Goal: Task Accomplishment & Management: Manage account settings

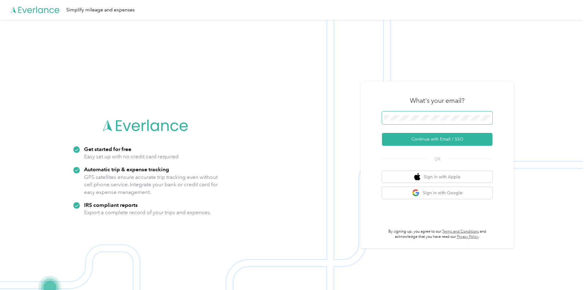
click at [397, 114] on span at bounding box center [437, 117] width 110 height 13
click at [415, 126] on form "Continue with Email / SSO" at bounding box center [437, 128] width 110 height 34
click at [409, 121] on span at bounding box center [437, 117] width 110 height 13
click at [419, 136] on button "Continue with Email / SSO" at bounding box center [437, 139] width 110 height 13
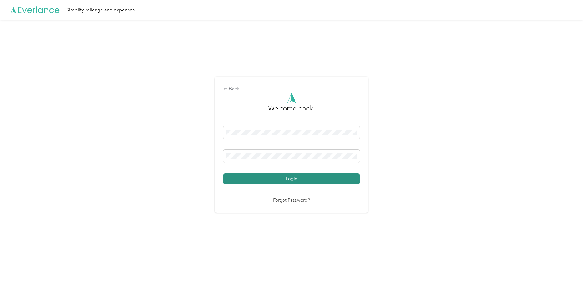
click at [235, 177] on button "Login" at bounding box center [291, 178] width 136 height 11
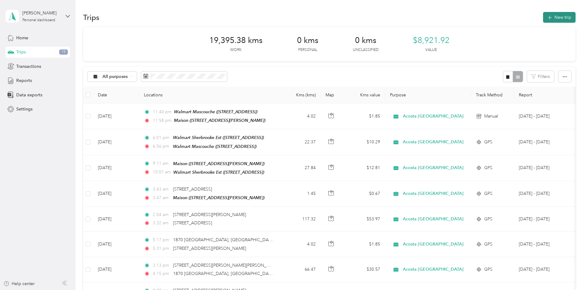
click at [543, 14] on button "New trip" at bounding box center [559, 17] width 33 height 11
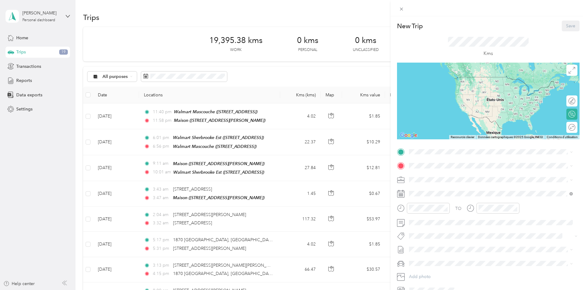
click at [300, 68] on div "New Trip Save This trip cannot be edited because it is either under review, app…" at bounding box center [293, 145] width 586 height 290
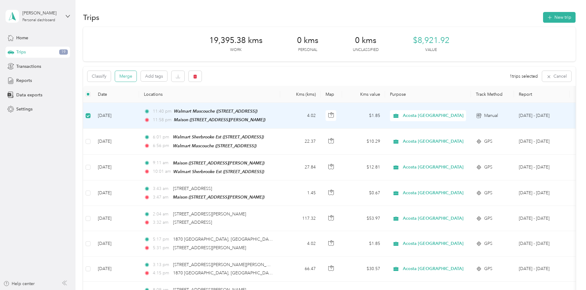
click at [136, 78] on button "Merge" at bounding box center [125, 76] width 21 height 11
click at [139, 116] on td "[DATE]" at bounding box center [116, 116] width 46 height 26
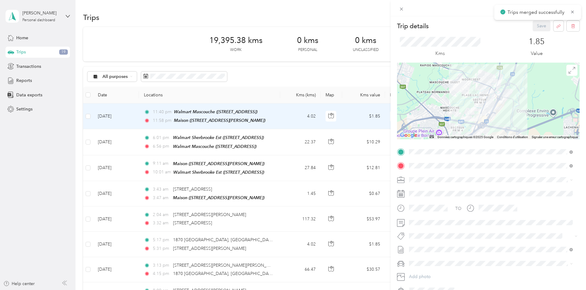
click at [168, 150] on div "Trip details Save This trip cannot be edited because it is either under review,…" at bounding box center [293, 145] width 586 height 290
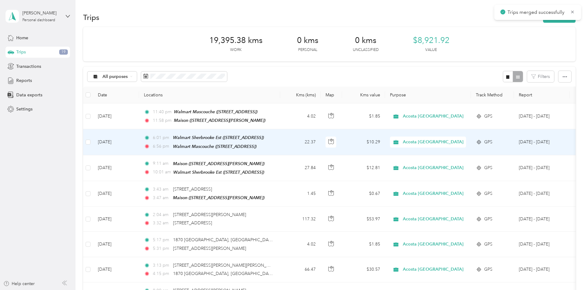
click at [139, 136] on td "[DATE]" at bounding box center [116, 142] width 46 height 26
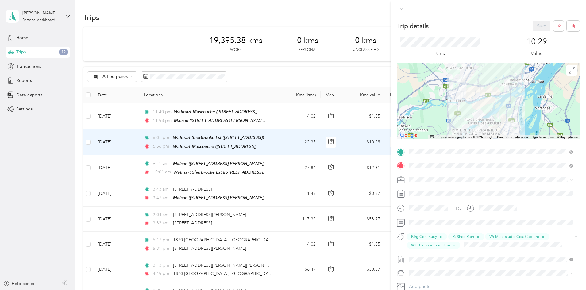
click at [175, 116] on div "Trip details Save This trip cannot be edited because it is either under review,…" at bounding box center [293, 145] width 586 height 290
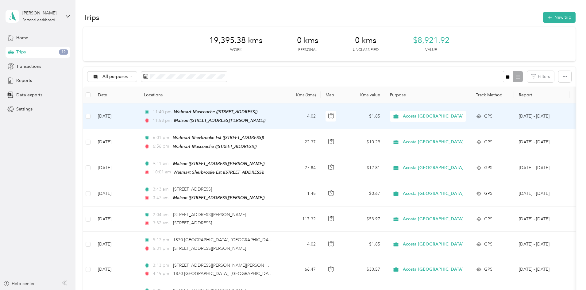
click at [139, 117] on td "[DATE]" at bounding box center [116, 116] width 46 height 26
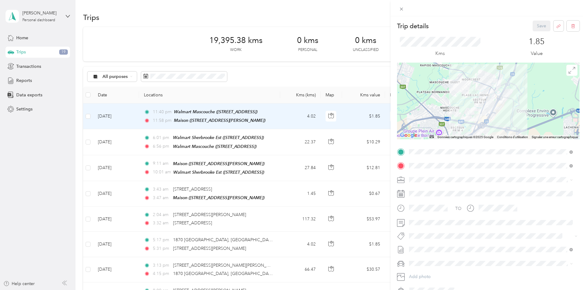
click at [158, 159] on div "Trip details Save This trip cannot be edited because it is either under review,…" at bounding box center [293, 145] width 586 height 290
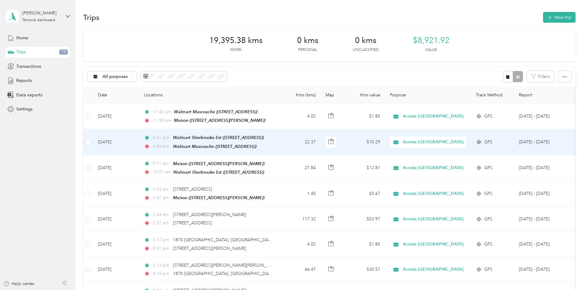
click at [139, 147] on td "[DATE]" at bounding box center [116, 142] width 46 height 26
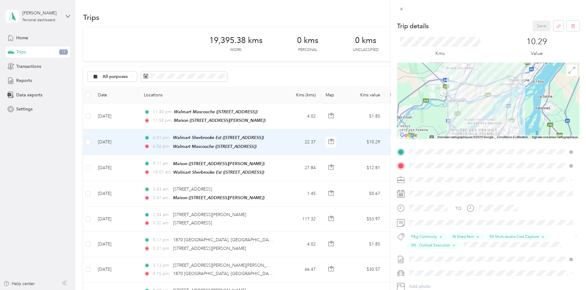
click at [178, 118] on div "Trip details Save This trip cannot be edited because it is either under review,…" at bounding box center [293, 145] width 586 height 290
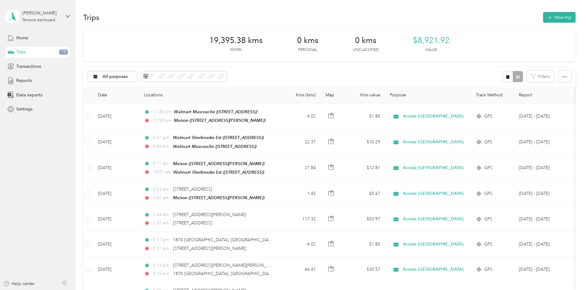
click at [139, 116] on td "[DATE]" at bounding box center [116, 116] width 46 height 26
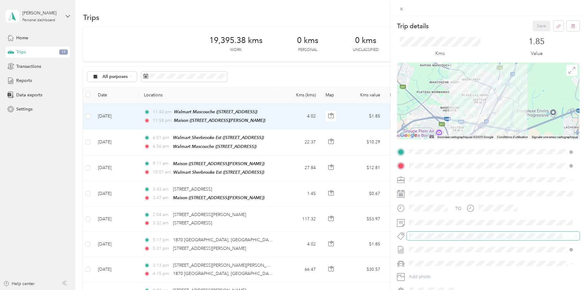
click at [420, 240] on span at bounding box center [493, 236] width 173 height 9
click at [427, 279] on div "Trip details Save This trip cannot be edited because it is either under review,…" at bounding box center [291, 290] width 583 height 0
click at [432, 263] on ol "Fit P&g Team P&g Continuity P&g Projects & Blitzes" at bounding box center [491, 259] width 168 height 36
click at [427, 242] on div "TO Add photo" at bounding box center [488, 228] width 182 height 162
click at [433, 257] on span "P&g Continuity" at bounding box center [428, 259] width 26 height 6
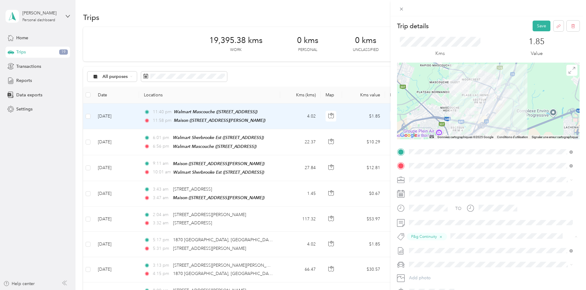
click at [428, 246] on span "Rt Shed Rain" at bounding box center [425, 248] width 21 height 6
click at [470, 249] on div "Wt Multi-studio Cost Capture" at bounding box center [490, 248] width 159 height 8
click at [468, 255] on div "Wt - Outlook Execution" at bounding box center [490, 255] width 159 height 8
click at [536, 27] on button "Save" at bounding box center [541, 26] width 18 height 11
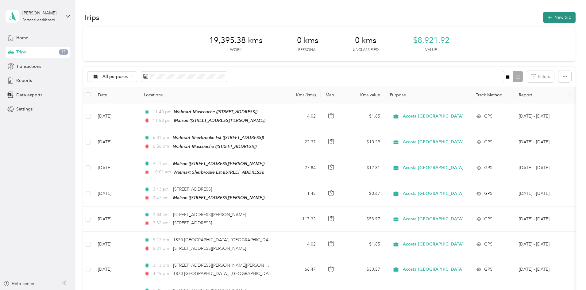
click at [546, 18] on icon "button" at bounding box center [549, 17] width 7 height 7
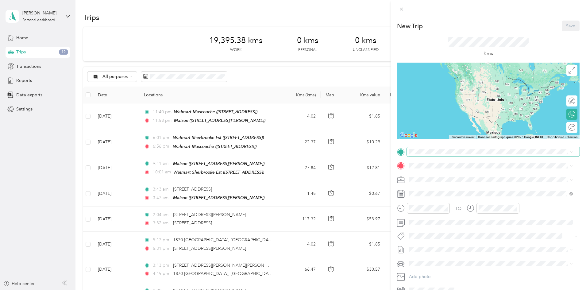
click at [416, 155] on span at bounding box center [493, 152] width 173 height 10
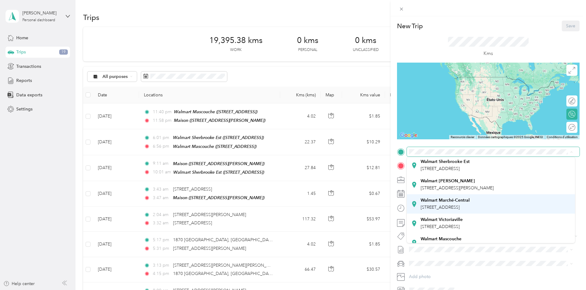
scroll to position [49, 0]
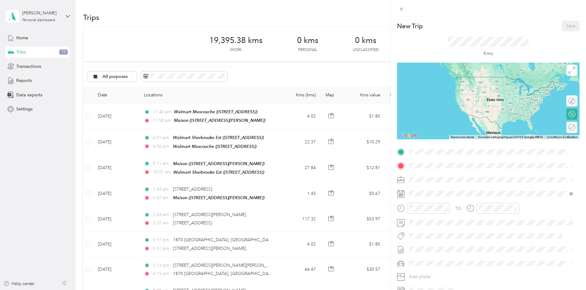
click at [442, 227] on div "Maison" at bounding box center [456, 230] width 73 height 6
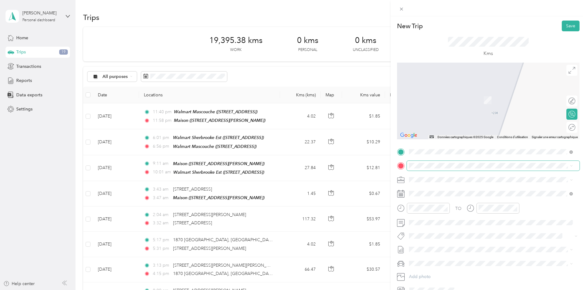
click at [435, 168] on span at bounding box center [493, 166] width 173 height 10
click at [450, 186] on span "[STREET_ADDRESS]" at bounding box center [439, 188] width 39 height 6
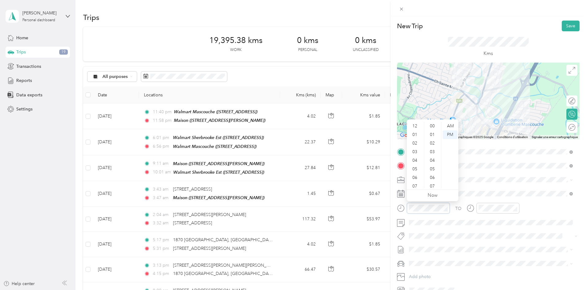
scroll to position [69, 0]
click at [417, 139] on div "06" at bounding box center [415, 140] width 15 height 9
click at [432, 176] on div "39" at bounding box center [432, 177] width 15 height 9
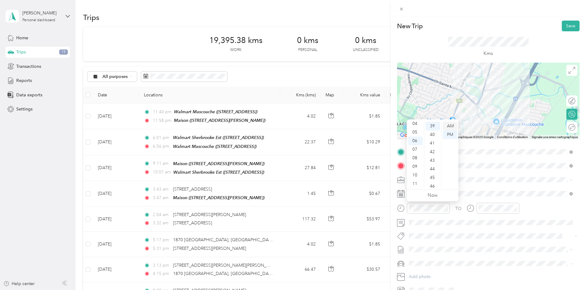
click at [447, 129] on div "AM" at bounding box center [450, 126] width 15 height 9
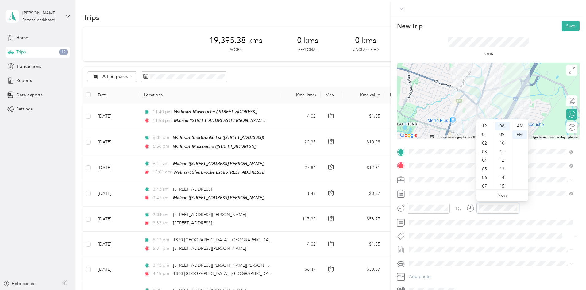
scroll to position [37, 0]
click at [484, 142] on div "06" at bounding box center [485, 140] width 15 height 9
click at [500, 159] on div "44" at bounding box center [502, 159] width 15 height 9
click at [514, 125] on div "AM" at bounding box center [519, 126] width 15 height 9
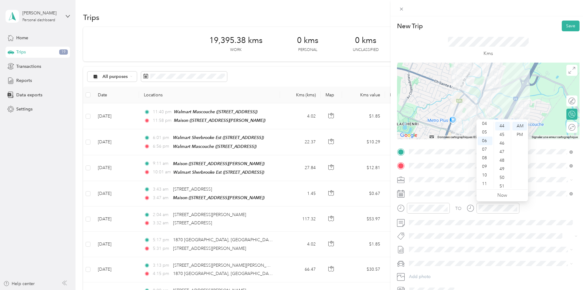
click at [404, 199] on div "TO Add photo" at bounding box center [488, 221] width 182 height 148
click at [562, 25] on button "Save" at bounding box center [571, 26] width 18 height 11
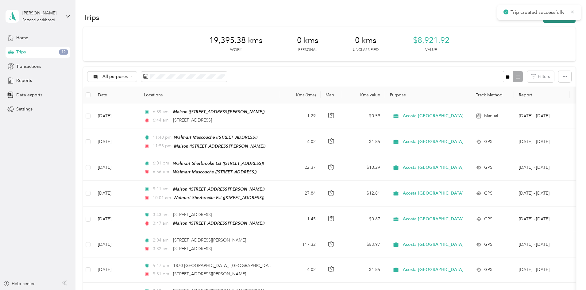
click at [543, 21] on button "New trip" at bounding box center [559, 17] width 33 height 11
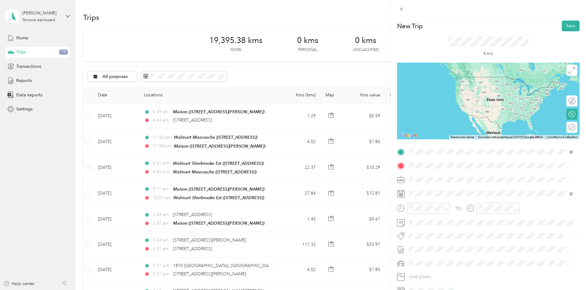
click at [428, 173] on span "[STREET_ADDRESS]" at bounding box center [439, 174] width 39 height 6
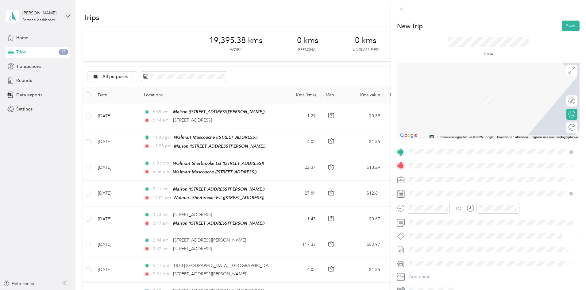
click at [416, 158] on div "TO Add photo" at bounding box center [488, 221] width 182 height 148
click at [414, 162] on span at bounding box center [493, 166] width 173 height 10
click at [434, 190] on span "[STREET_ADDRESS][PERSON_NAME]" at bounding box center [456, 188] width 73 height 6
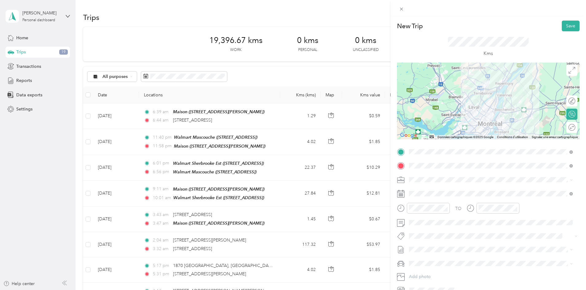
click at [475, 105] on div at bounding box center [488, 101] width 182 height 77
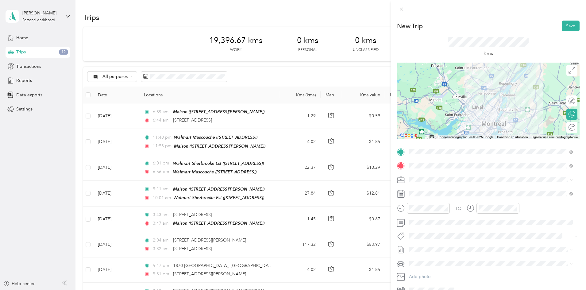
click at [486, 104] on div at bounding box center [488, 101] width 182 height 77
click at [418, 139] on div "06" at bounding box center [415, 140] width 15 height 9
click at [435, 164] on div "52" at bounding box center [432, 166] width 15 height 9
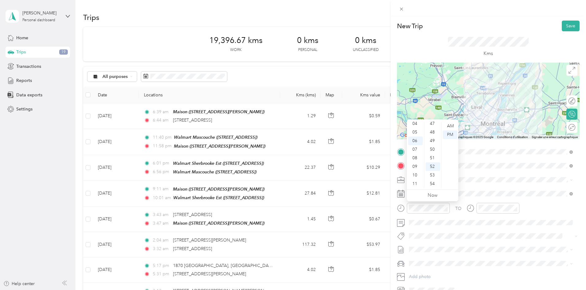
scroll to position [447, 0]
click at [451, 129] on div "AM" at bounding box center [450, 126] width 15 height 9
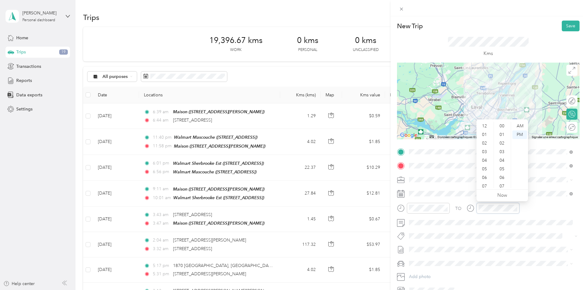
scroll to position [69, 0]
click at [483, 149] on div "07" at bounding box center [485, 149] width 15 height 9
click at [504, 174] on div "58" at bounding box center [502, 175] width 15 height 9
click at [518, 125] on div "AM" at bounding box center [519, 126] width 15 height 9
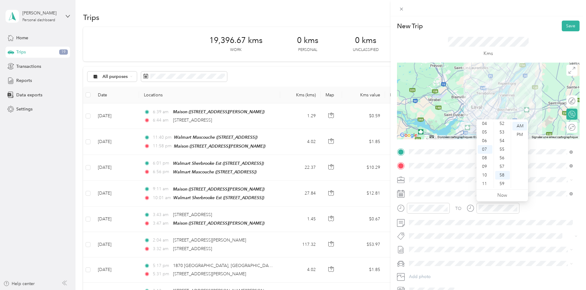
click at [406, 201] on div "TO Add photo" at bounding box center [488, 221] width 182 height 148
click at [562, 29] on button "Save" at bounding box center [571, 26] width 18 height 11
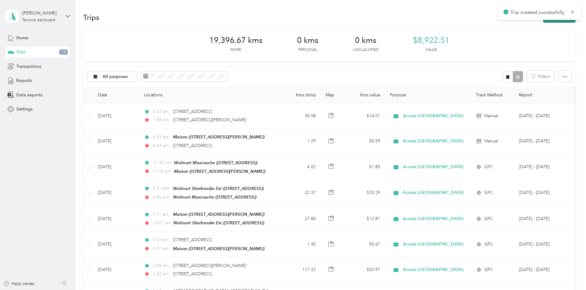
click at [543, 22] on button "New trip" at bounding box center [559, 17] width 33 height 11
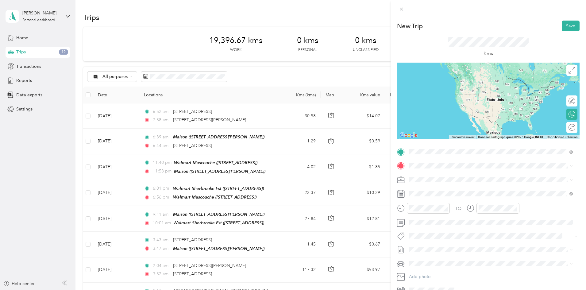
click at [432, 172] on span "[STREET_ADDRESS][PERSON_NAME]" at bounding box center [456, 174] width 73 height 6
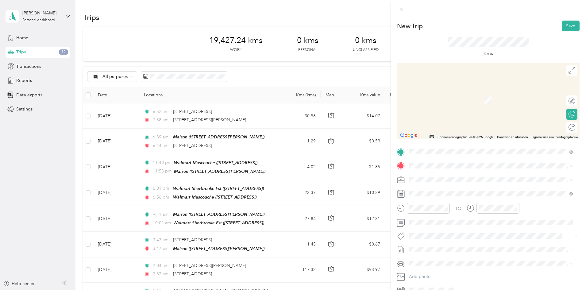
click at [434, 184] on div "[STREET_ADDRESS][PERSON_NAME]" at bounding box center [490, 188] width 159 height 8
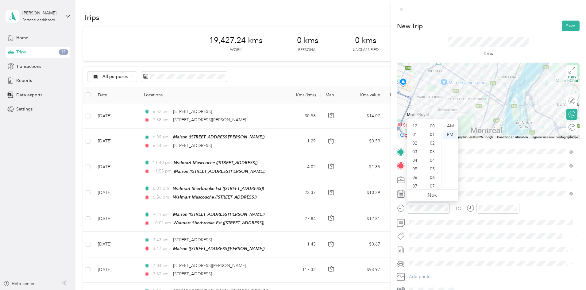
scroll to position [77, 0]
click at [418, 167] on div "09" at bounding box center [415, 166] width 15 height 9
click at [436, 133] on div "01" at bounding box center [432, 134] width 15 height 9
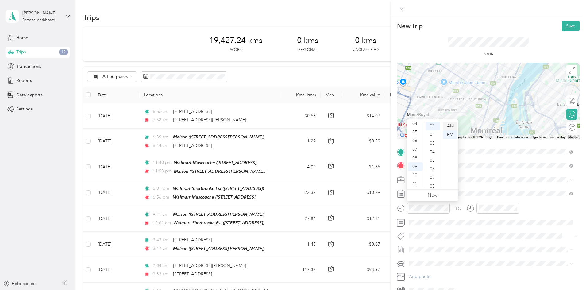
click at [453, 126] on div "AM" at bounding box center [450, 126] width 15 height 9
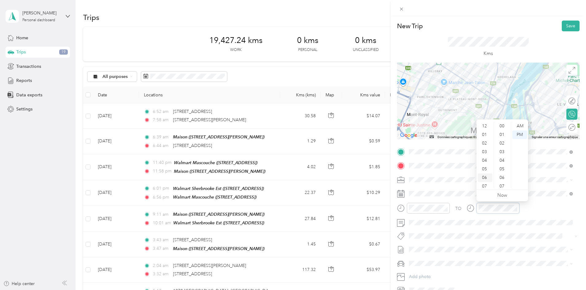
scroll to position [77, 0]
click at [486, 166] on div "09" at bounding box center [485, 166] width 15 height 9
click at [501, 161] on div "17" at bounding box center [502, 164] width 15 height 9
click at [520, 127] on div "AM" at bounding box center [519, 126] width 15 height 9
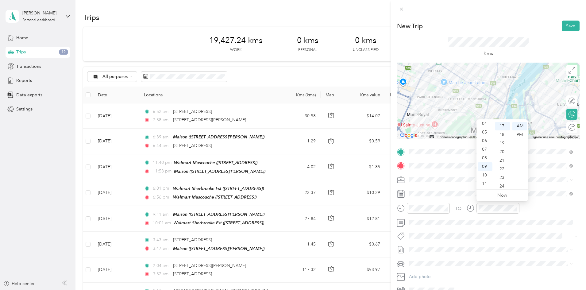
click at [400, 202] on div "TO Add photo" at bounding box center [488, 221] width 182 height 148
click at [568, 26] on button "Save" at bounding box center [571, 26] width 18 height 11
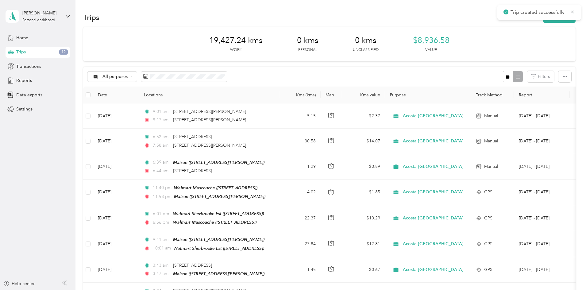
click at [514, 23] on div "Trips New trip" at bounding box center [329, 17] width 492 height 13
click at [543, 22] on button "New trip" at bounding box center [559, 17] width 33 height 11
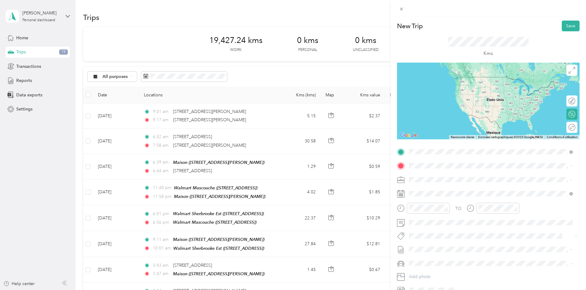
click at [445, 171] on div "[STREET_ADDRESS][PERSON_NAME]" at bounding box center [490, 174] width 159 height 8
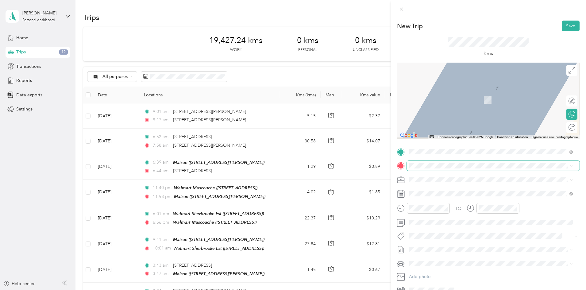
click at [425, 163] on span at bounding box center [493, 166] width 173 height 10
click at [437, 190] on span "[STREET_ADDRESS][PERSON_NAME]" at bounding box center [456, 188] width 73 height 6
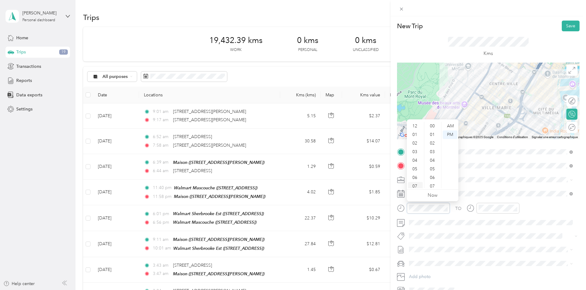
scroll to position [37, 0]
click at [418, 172] on div "10" at bounding box center [415, 175] width 15 height 9
click at [436, 137] on div "01" at bounding box center [432, 134] width 15 height 9
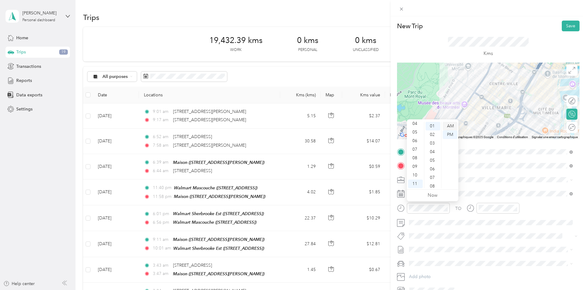
click at [454, 126] on div "AM" at bounding box center [450, 126] width 15 height 9
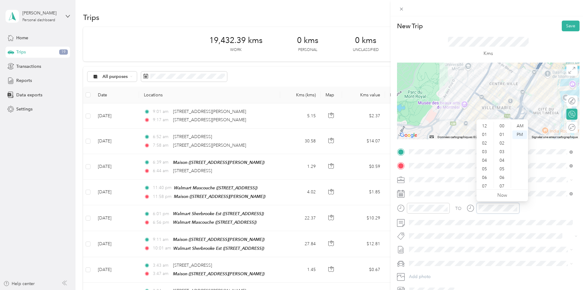
scroll to position [86, 0]
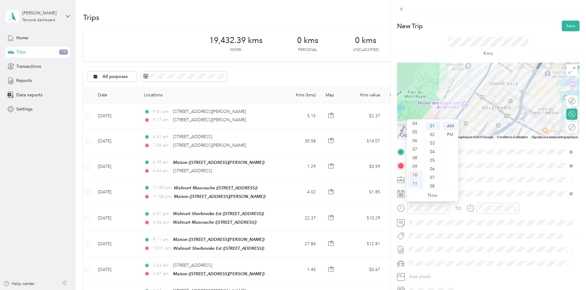
click at [416, 174] on div "10" at bounding box center [415, 175] width 15 height 9
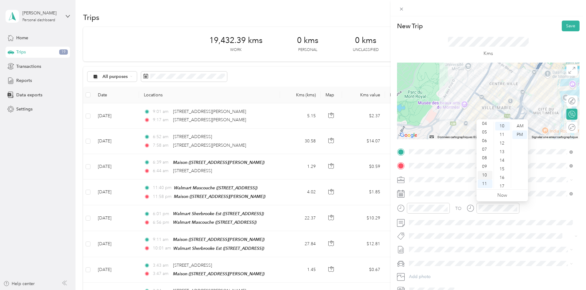
click at [484, 177] on div "10" at bounding box center [485, 175] width 15 height 9
click at [502, 176] on div "16" at bounding box center [502, 177] width 15 height 9
click at [520, 125] on div "AM" at bounding box center [519, 126] width 15 height 9
click at [405, 203] on div at bounding box center [423, 208] width 53 height 11
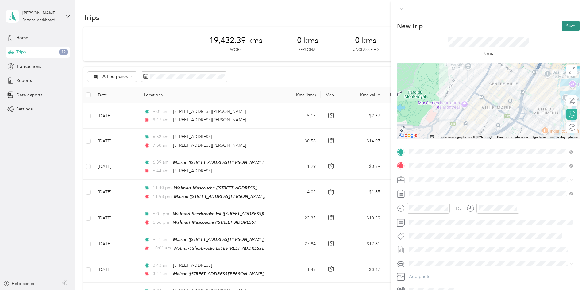
click at [566, 30] on button "Save" at bounding box center [571, 26] width 18 height 11
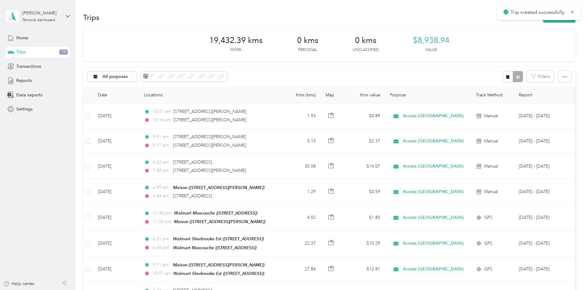
click at [507, 23] on div "Trips New trip" at bounding box center [329, 17] width 492 height 13
click at [543, 22] on button "New trip" at bounding box center [559, 17] width 33 height 11
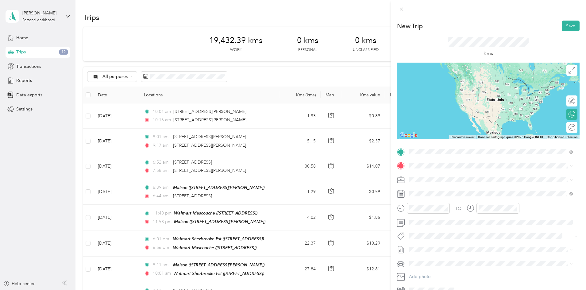
click at [465, 175] on span "[STREET_ADDRESS][PERSON_NAME]" at bounding box center [456, 174] width 73 height 6
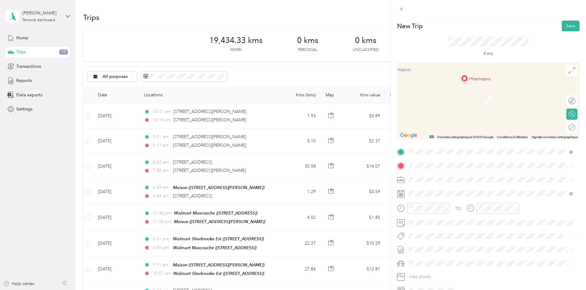
click at [437, 190] on span "[STREET_ADDRESS][PERSON_NAME]" at bounding box center [456, 188] width 73 height 6
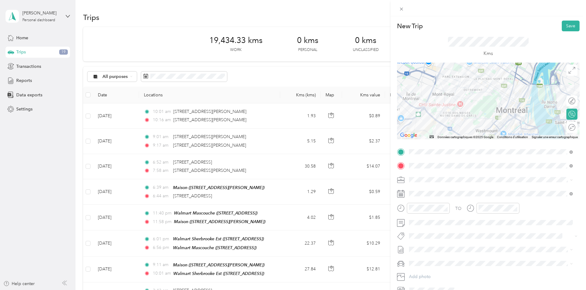
drag, startPoint x: 428, startPoint y: 102, endPoint x: 420, endPoint y: 93, distance: 11.7
click at [416, 93] on div at bounding box center [488, 101] width 182 height 77
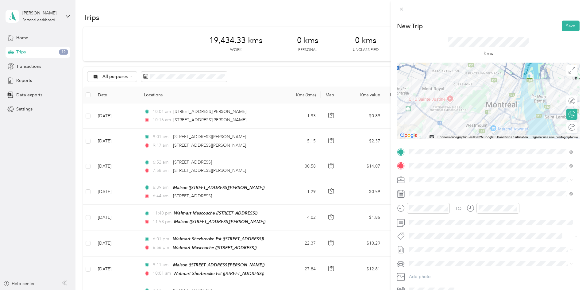
click at [434, 98] on div at bounding box center [488, 101] width 182 height 77
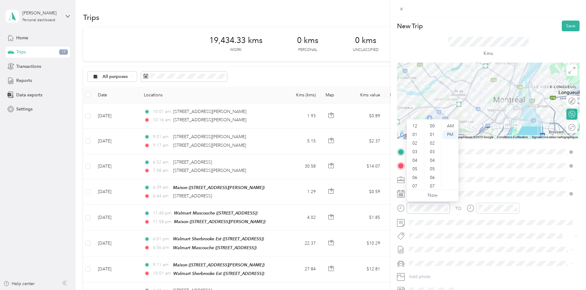
scroll to position [37, 0]
click at [432, 142] on div "13" at bounding box center [432, 143] width 15 height 9
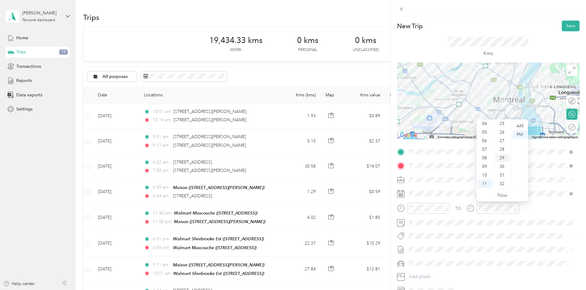
click at [501, 157] on div "29" at bounding box center [502, 158] width 15 height 9
click at [404, 201] on div "TO Add photo" at bounding box center [488, 221] width 182 height 148
click at [565, 26] on button "Save" at bounding box center [571, 26] width 18 height 11
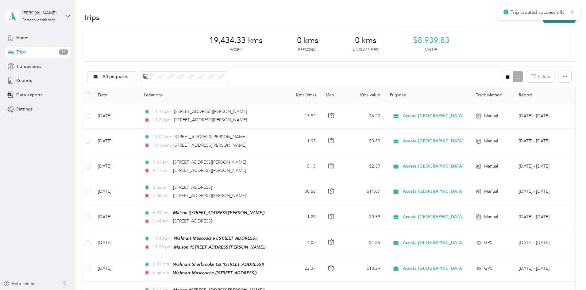
click at [543, 22] on button "New trip" at bounding box center [559, 17] width 33 height 11
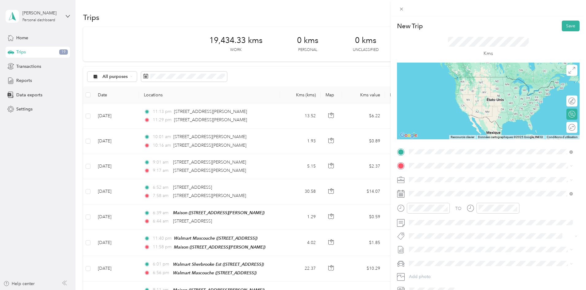
click at [439, 177] on span "[STREET_ADDRESS][PERSON_NAME]" at bounding box center [456, 174] width 73 height 6
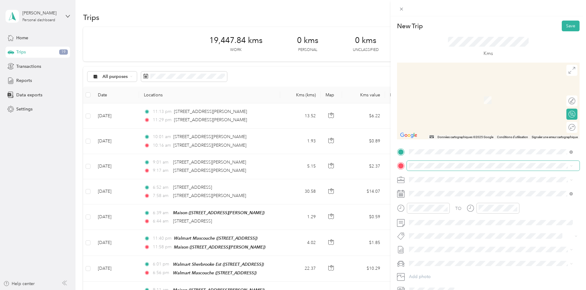
click at [439, 162] on span at bounding box center [493, 166] width 173 height 10
click at [427, 188] on span "[STREET_ADDRESS]" at bounding box center [439, 188] width 39 height 6
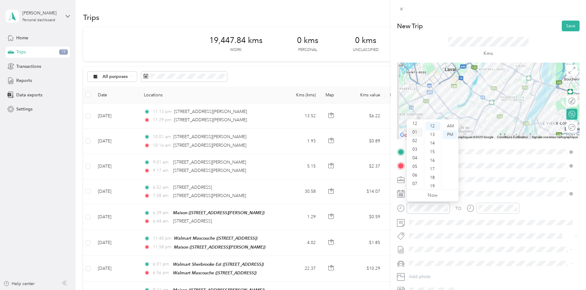
scroll to position [0, 0]
click at [416, 128] on div "12" at bounding box center [415, 126] width 15 height 9
click at [432, 167] on div "31" at bounding box center [432, 166] width 15 height 9
click at [486, 133] on div "01" at bounding box center [485, 134] width 15 height 9
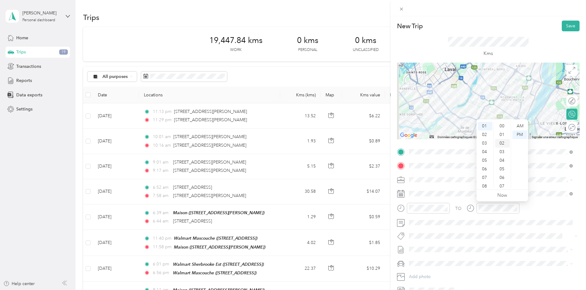
click at [502, 141] on div "02" at bounding box center [502, 143] width 15 height 9
click at [405, 201] on div "TO Add photo" at bounding box center [488, 221] width 182 height 148
click at [564, 29] on button "Save" at bounding box center [571, 26] width 18 height 11
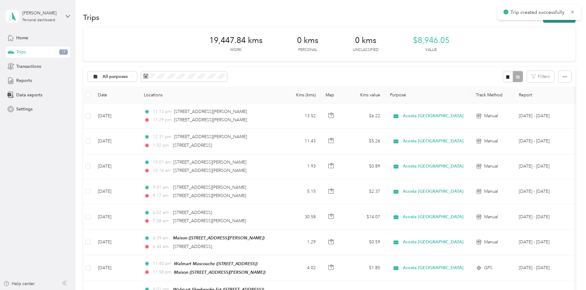
click at [543, 20] on button "New trip" at bounding box center [559, 17] width 33 height 11
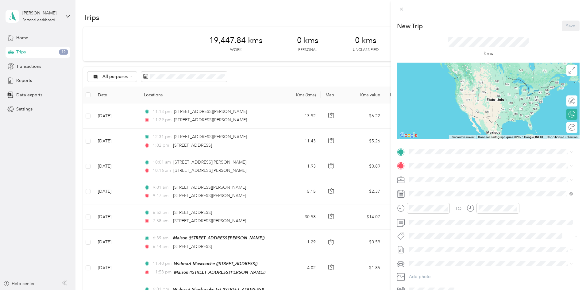
click at [94, 186] on div "New Trip Save This trip cannot be edited because it is either under review, app…" at bounding box center [293, 145] width 586 height 290
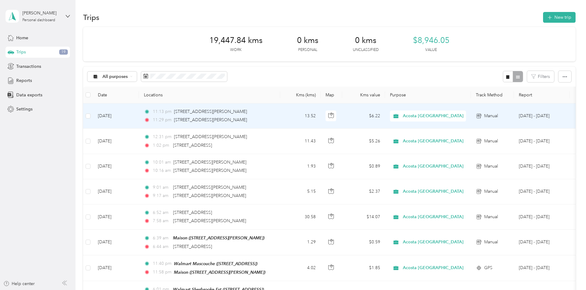
click at [139, 125] on td "[DATE]" at bounding box center [116, 115] width 46 height 25
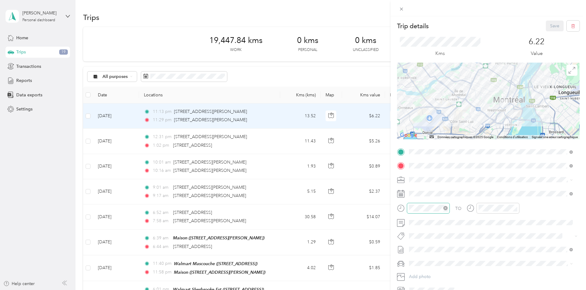
click at [435, 204] on div at bounding box center [428, 208] width 43 height 11
click at [455, 126] on div "AM" at bounding box center [450, 126] width 15 height 9
click at [518, 125] on div "AM" at bounding box center [519, 126] width 15 height 9
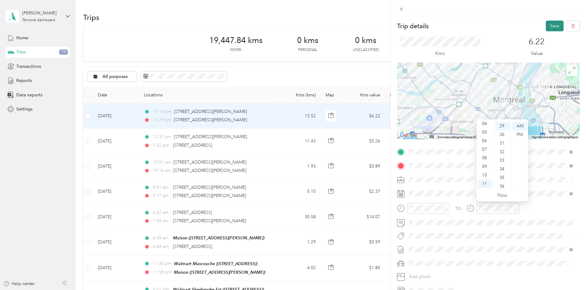
click at [551, 25] on button "Save" at bounding box center [555, 26] width 18 height 11
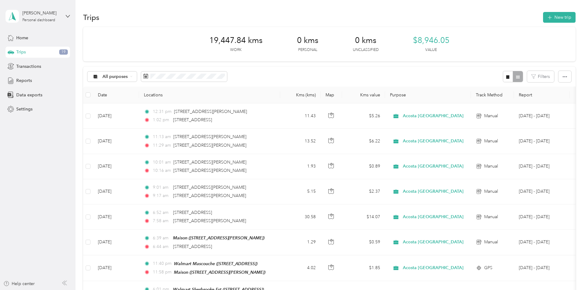
click at [33, 79] on div "Reports" at bounding box center [38, 80] width 64 height 11
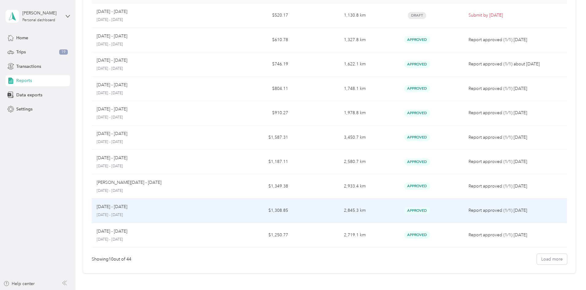
scroll to position [31, 0]
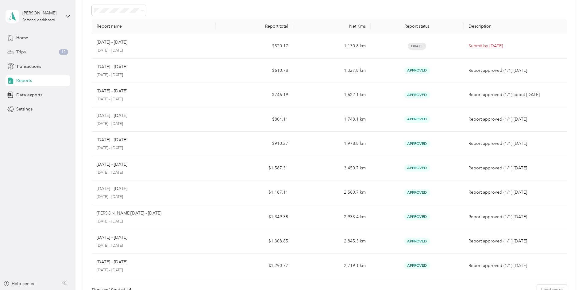
click at [31, 51] on div "Trips 19" at bounding box center [38, 52] width 64 height 11
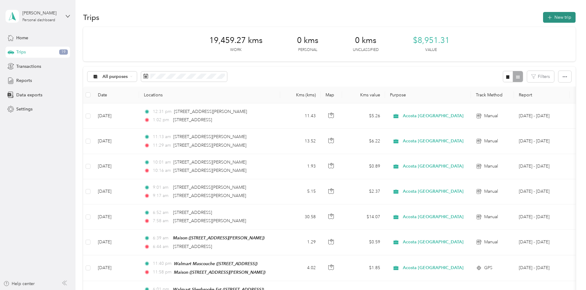
click at [546, 19] on icon "button" at bounding box center [549, 17] width 7 height 7
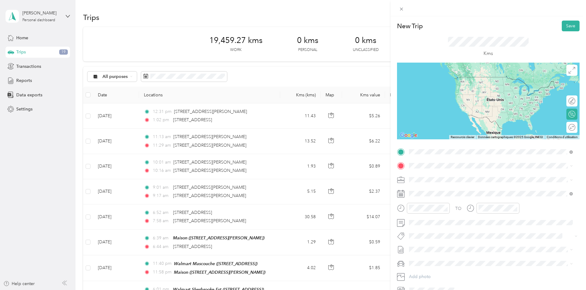
click at [429, 177] on span "[STREET_ADDRESS]" at bounding box center [439, 174] width 39 height 6
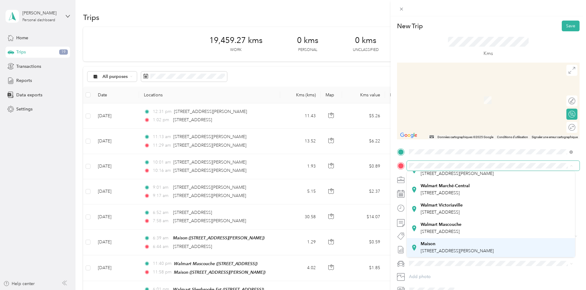
scroll to position [49, 0]
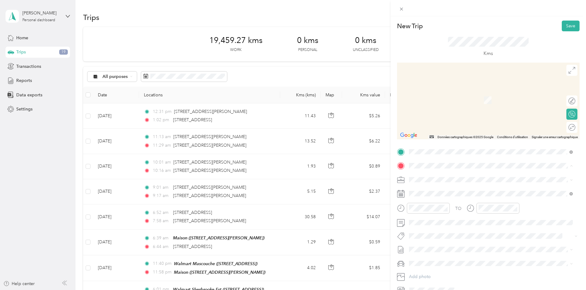
click at [444, 225] on strong "Walmart Mascouche" at bounding box center [440, 224] width 41 height 6
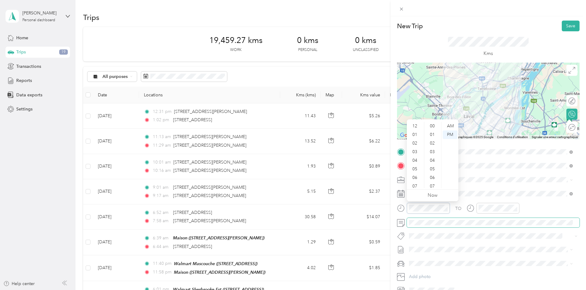
scroll to position [37, 0]
click at [414, 127] on div "04" at bounding box center [415, 123] width 15 height 9
click at [417, 125] on div "04" at bounding box center [415, 123] width 15 height 9
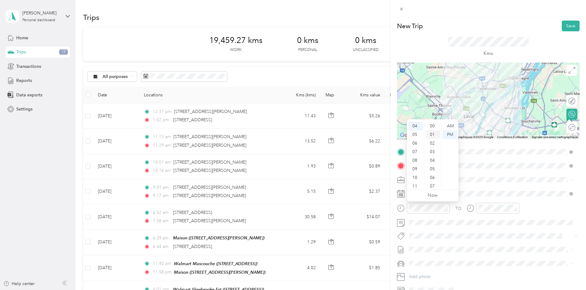
click at [433, 136] on div "01" at bounding box center [432, 134] width 15 height 9
click at [501, 212] on div at bounding box center [497, 208] width 43 height 11
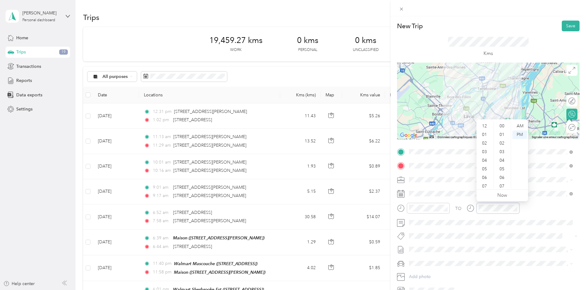
scroll to position [189, 0]
click at [485, 125] on div "04" at bounding box center [485, 123] width 15 height 9
click at [506, 185] on div "47" at bounding box center [502, 187] width 15 height 9
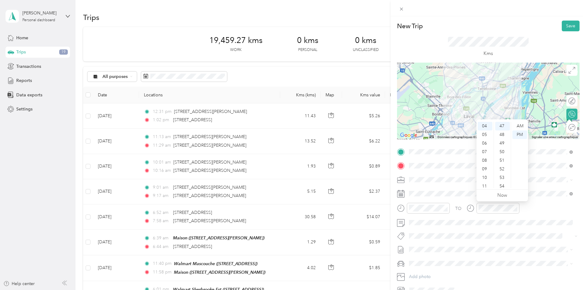
click at [423, 199] on div "TO Add photo" at bounding box center [488, 221] width 182 height 148
click at [564, 30] on button "Save" at bounding box center [571, 26] width 18 height 11
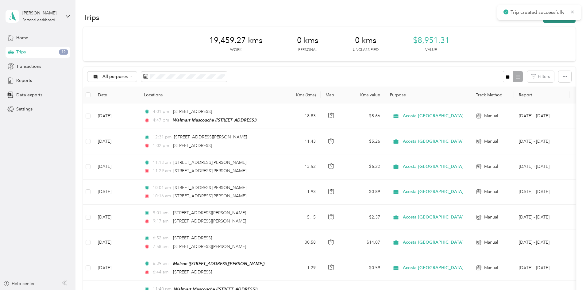
click at [543, 21] on button "New trip" at bounding box center [559, 17] width 33 height 11
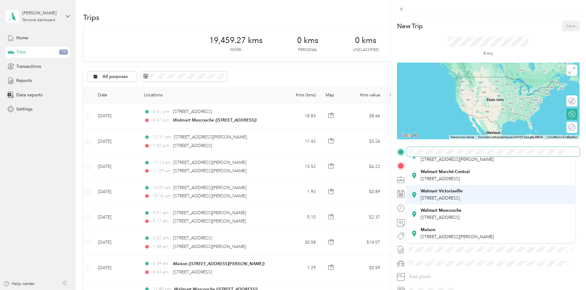
scroll to position [49, 0]
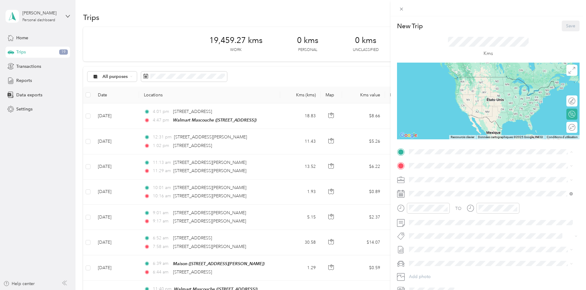
click at [429, 219] on span "[STREET_ADDRESS]" at bounding box center [439, 217] width 39 height 5
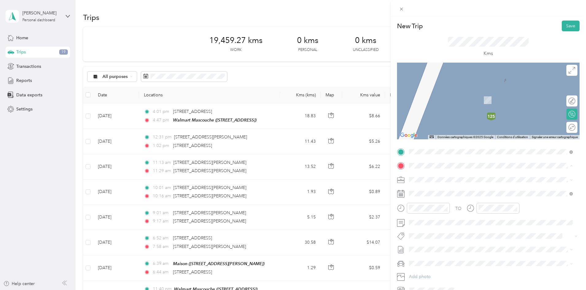
click at [430, 242] on strong "Maison" at bounding box center [427, 244] width 15 height 6
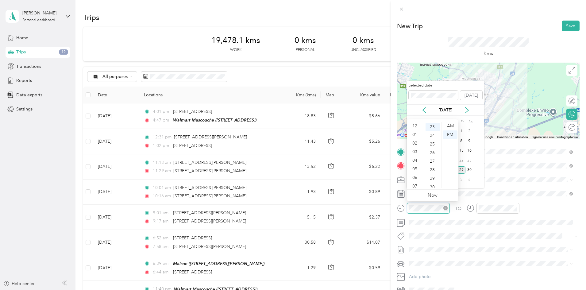
scroll to position [37, 0]
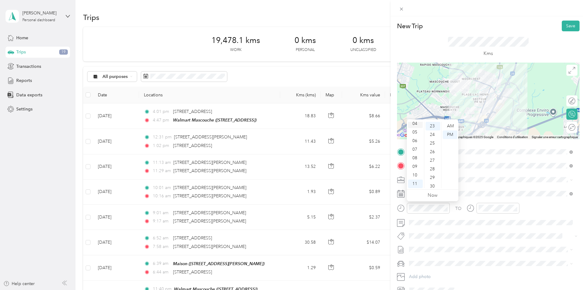
click at [415, 125] on div "04" at bounding box center [415, 123] width 15 height 9
click at [433, 135] on div "49" at bounding box center [432, 134] width 15 height 9
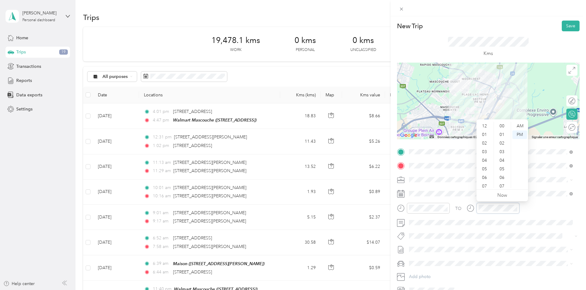
scroll to position [37, 0]
drag, startPoint x: 485, startPoint y: 130, endPoint x: 496, endPoint y: 136, distance: 12.5
click at [485, 131] on div "05" at bounding box center [485, 132] width 15 height 9
click at [502, 163] on div "08" at bounding box center [502, 164] width 15 height 9
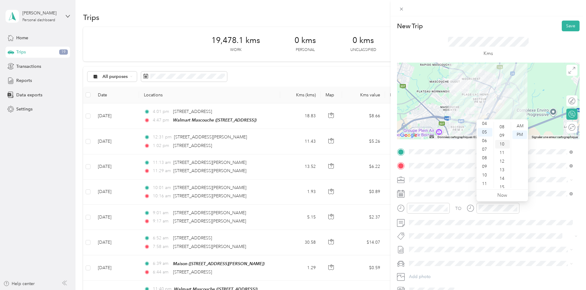
scroll to position [69, 0]
click at [403, 202] on div "TO Add photo" at bounding box center [488, 221] width 182 height 148
click at [564, 26] on button "Save" at bounding box center [571, 26] width 18 height 11
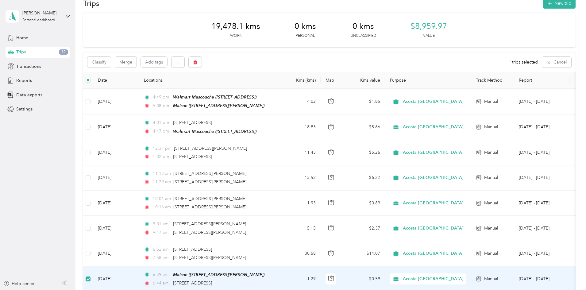
scroll to position [31, 0]
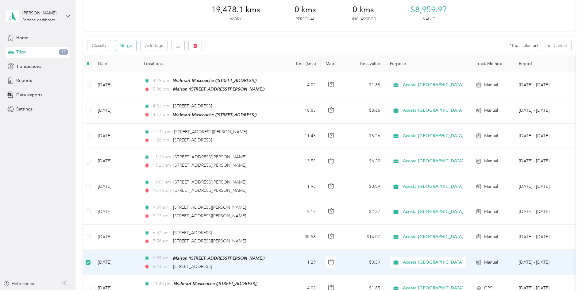
click at [136, 45] on button "Merge" at bounding box center [125, 45] width 21 height 11
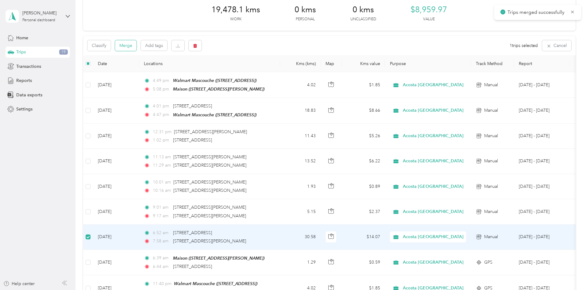
click at [136, 45] on button "Merge" at bounding box center [125, 45] width 21 height 11
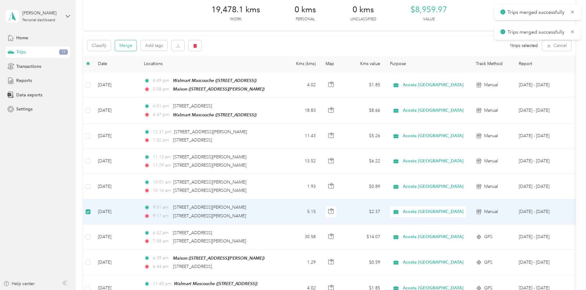
click at [136, 46] on button "Merge" at bounding box center [125, 45] width 21 height 11
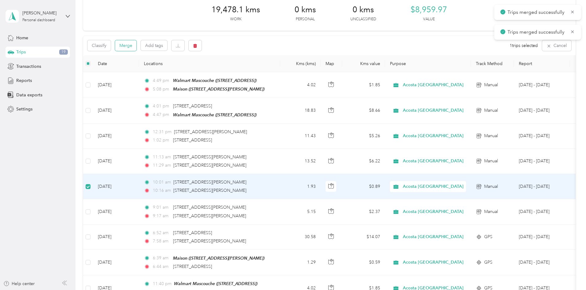
click at [136, 44] on button "Merge" at bounding box center [125, 45] width 21 height 11
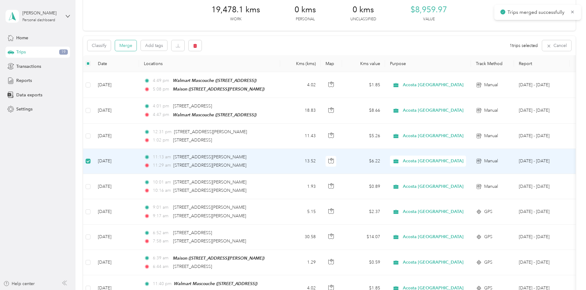
click at [136, 43] on button "Merge" at bounding box center [125, 45] width 21 height 11
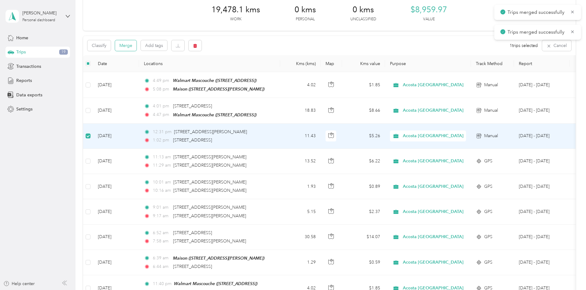
click at [136, 50] on button "Merge" at bounding box center [125, 45] width 21 height 11
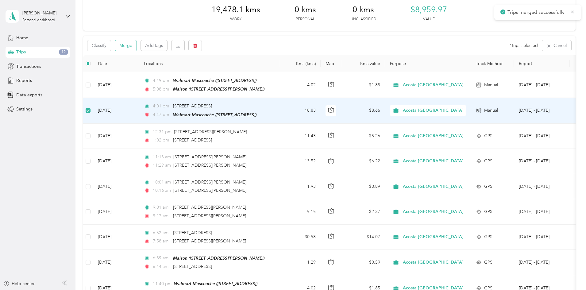
click at [136, 49] on button "Merge" at bounding box center [125, 45] width 21 height 11
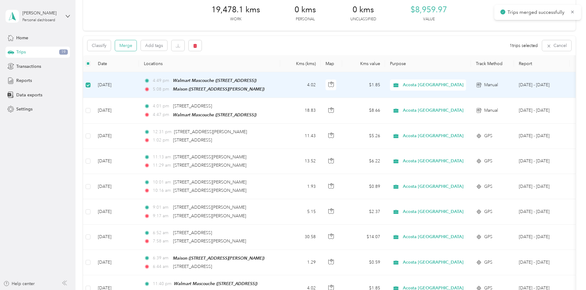
click at [136, 48] on button "Merge" at bounding box center [125, 45] width 21 height 11
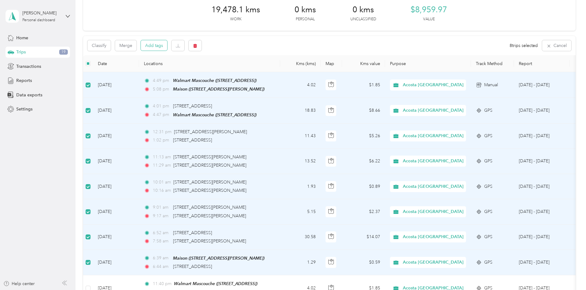
click at [167, 48] on button "Add tags" at bounding box center [154, 45] width 26 height 10
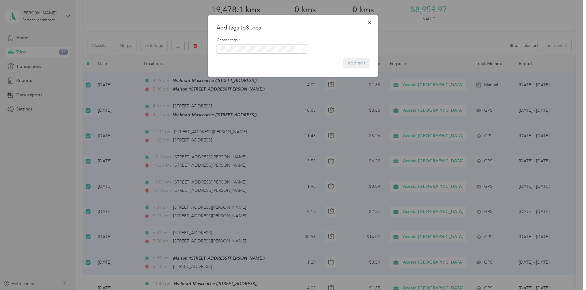
click at [245, 75] on li "P&g Continuity" at bounding box center [262, 72] width 91 height 12
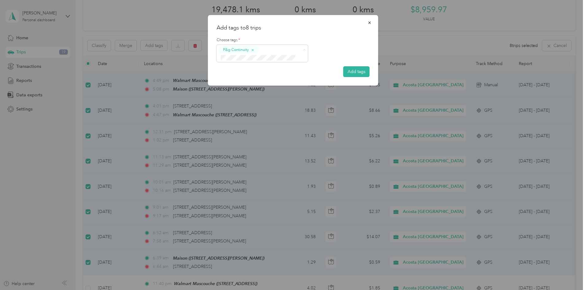
click at [238, 69] on span "Wt Bic Multi-banner Coverage" at bounding box center [251, 69] width 52 height 6
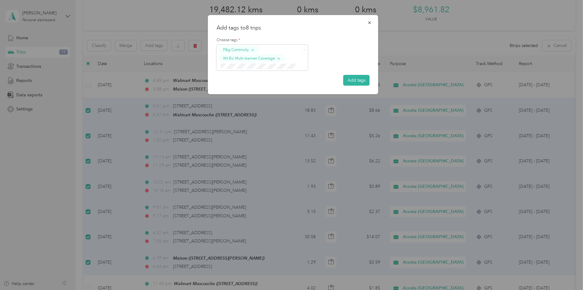
click at [233, 80] on ol "Rt Shed Rain" at bounding box center [262, 77] width 91 height 12
click at [240, 62] on div "P&g Continuity Wt Bic Multi-banner Coverage" at bounding box center [258, 58] width 79 height 24
click at [236, 77] on span "Rt Shed Rain" at bounding box center [235, 78] width 21 height 6
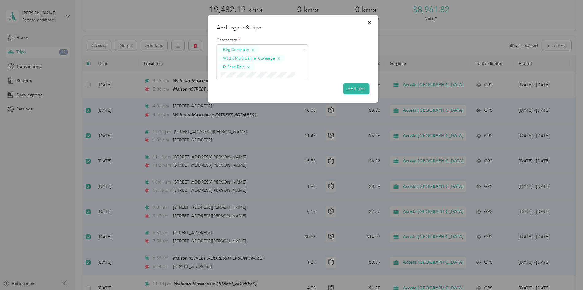
click at [238, 88] on button "Wt Multi-studio Cost Capture" at bounding box center [250, 86] width 58 height 8
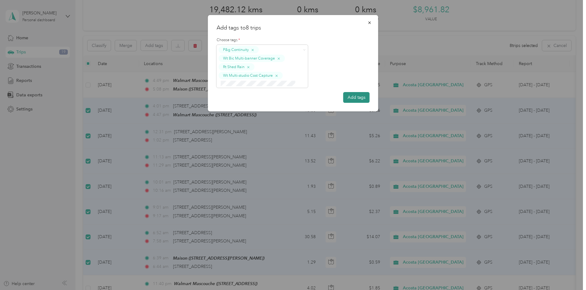
click at [348, 100] on button "Add tags" at bounding box center [356, 97] width 26 height 11
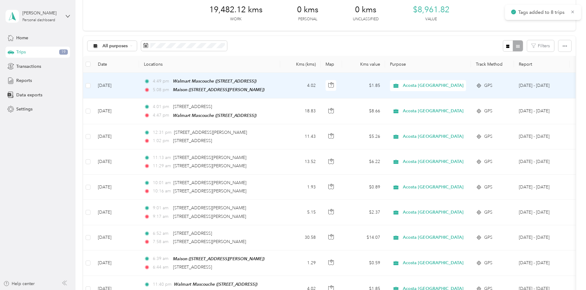
click at [181, 83] on td "4:49 pm Walmart Mascouche ([STREET_ADDRESS]) 5:08 pm Maison ([STREET_ADDRESS][P…" at bounding box center [209, 86] width 141 height 26
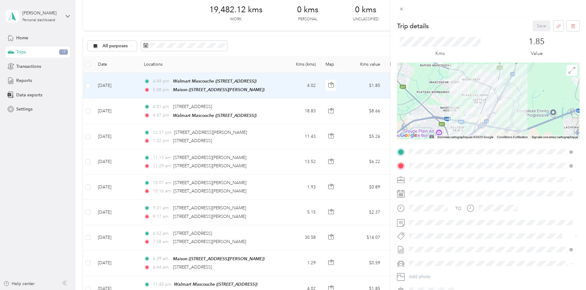
click at [463, 254] on li "P&g Continuity" at bounding box center [491, 259] width 168 height 12
click at [455, 247] on span "Wt Bic Multi-banner Coverage" at bounding box center [441, 248] width 52 height 6
click at [441, 255] on div "Rt Shed Rain" at bounding box center [490, 255] width 159 height 8
click at [451, 258] on button "Wt Multi-studio Cost Capture" at bounding box center [440, 255] width 58 height 8
click at [534, 24] on button "Save" at bounding box center [541, 26] width 18 height 11
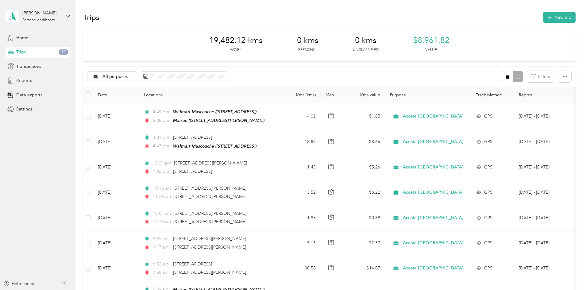
click at [37, 82] on div "Reports" at bounding box center [38, 80] width 64 height 11
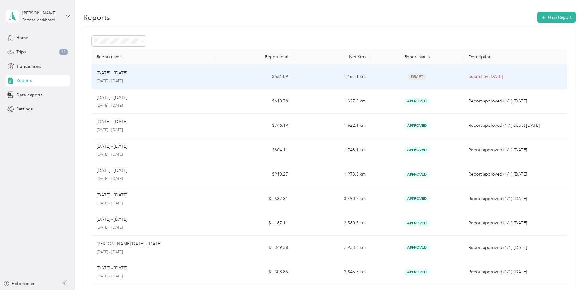
click at [211, 75] on div "[DATE] - [DATE]" at bounding box center [154, 73] width 114 height 7
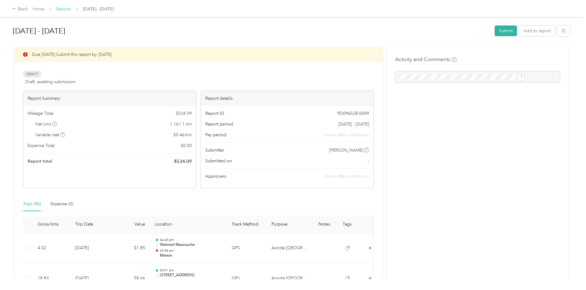
click at [71, 7] on link "Reports" at bounding box center [63, 8] width 15 height 5
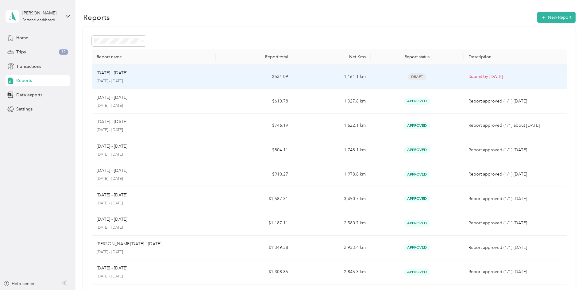
click at [211, 73] on div "[DATE] - [DATE]" at bounding box center [154, 73] width 114 height 7
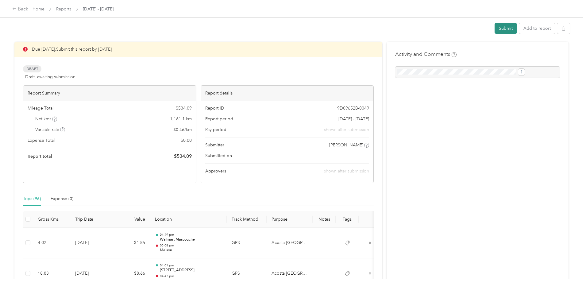
click at [494, 31] on button "Submit" at bounding box center [505, 28] width 22 height 11
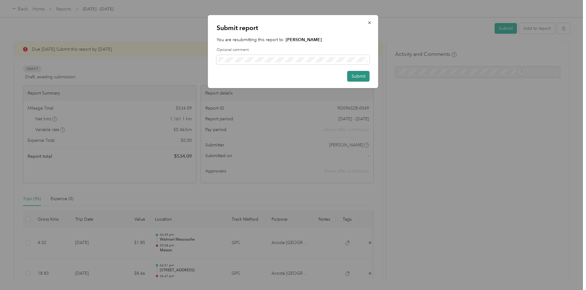
click at [356, 75] on button "Submit" at bounding box center [358, 76] width 22 height 11
